Goal: Task Accomplishment & Management: Manage account settings

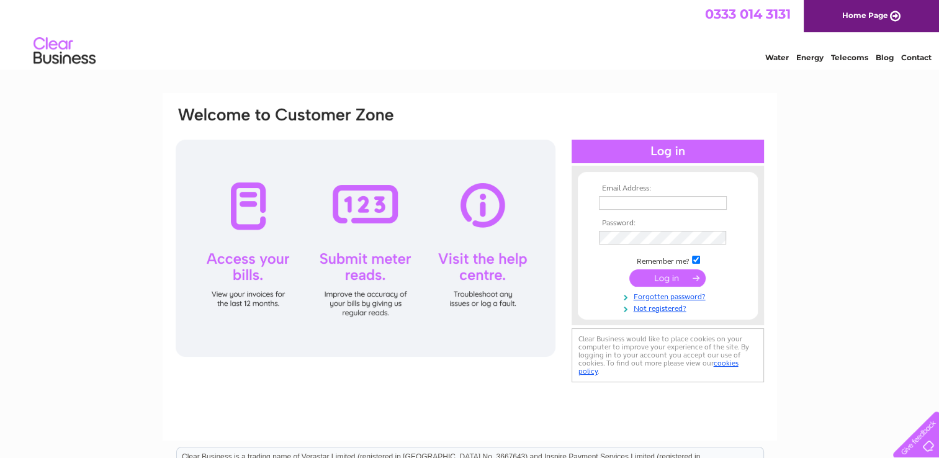
type input "[EMAIL_ADDRESS][DOMAIN_NAME]"
click at [665, 279] on input "submit" at bounding box center [667, 277] width 76 height 17
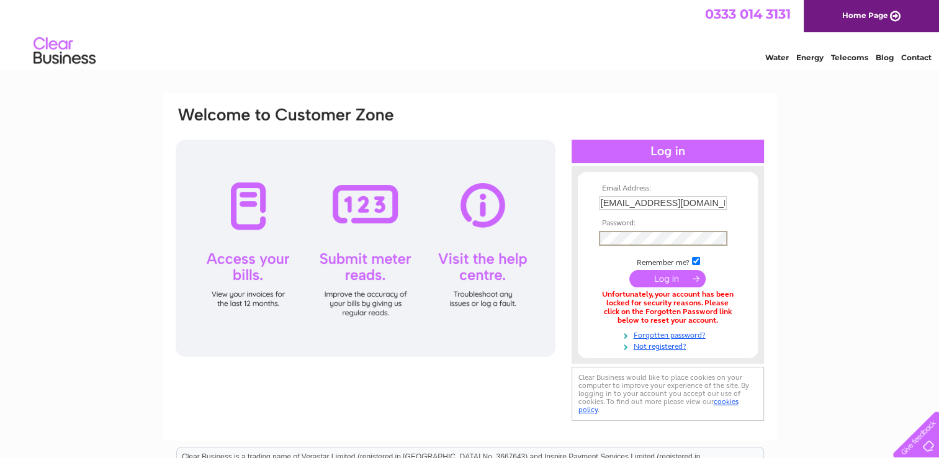
click at [670, 277] on input "submit" at bounding box center [667, 278] width 76 height 17
click at [764, 215] on div "Email Address: [EMAIL_ADDRESS][DOMAIN_NAME] Password:" at bounding box center [469, 264] width 591 height 318
click at [665, 280] on input "submit" at bounding box center [667, 277] width 76 height 17
click at [258, 207] on div at bounding box center [366, 248] width 380 height 217
